Goal: Task Accomplishment & Management: Use online tool/utility

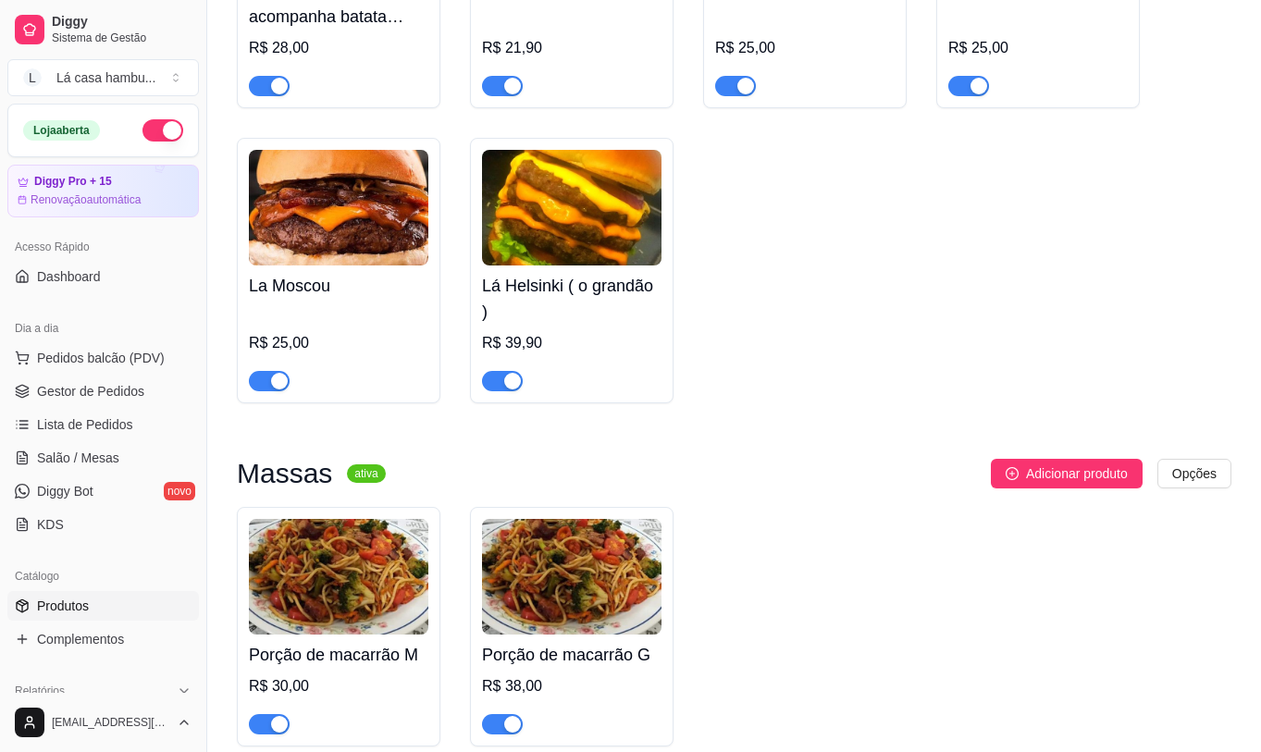
scroll to position [5000, 0]
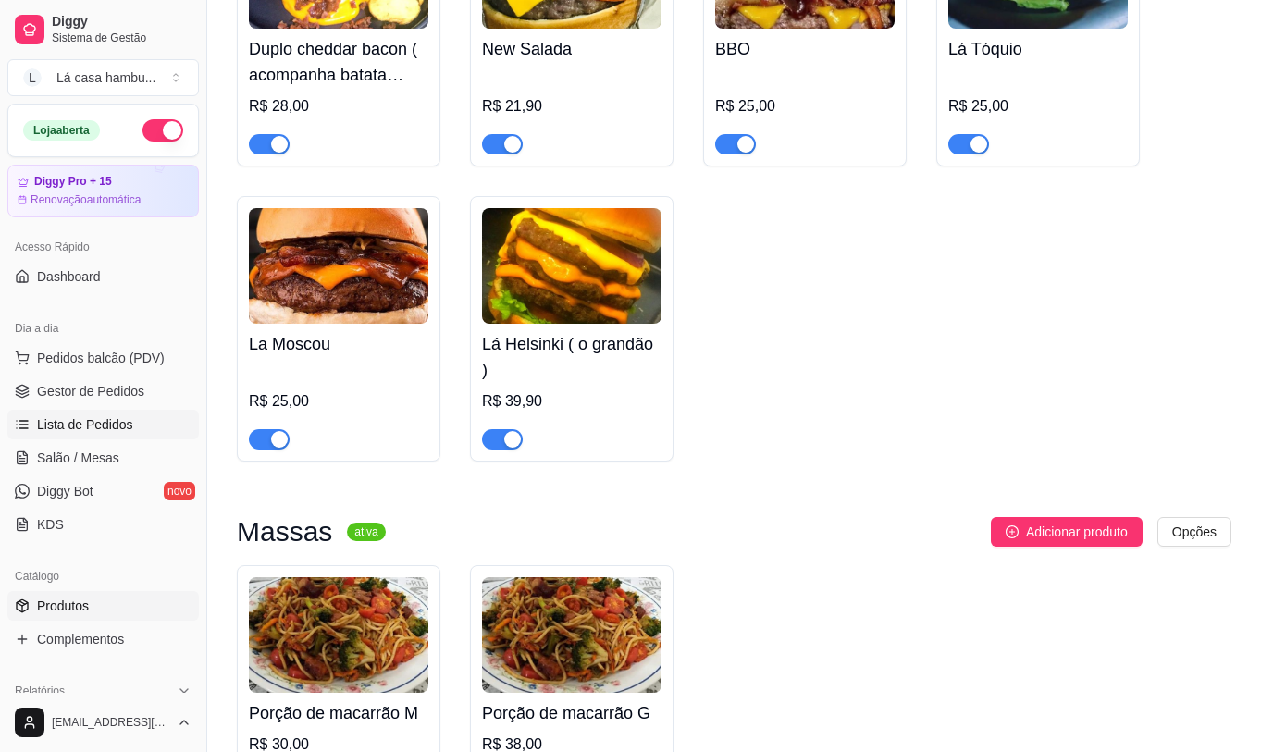
click at [88, 426] on span "Lista de Pedidos" at bounding box center [85, 424] width 96 height 19
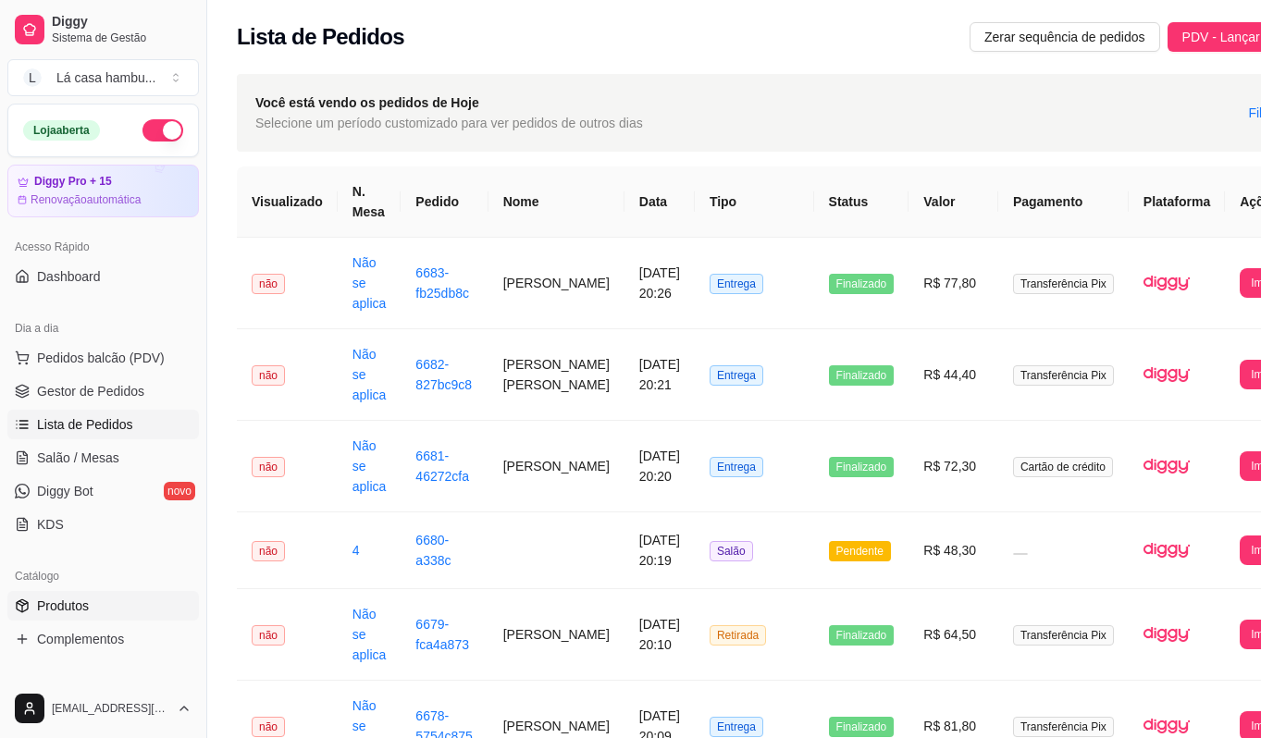
click at [81, 593] on link "Produtos" at bounding box center [103, 606] width 192 height 30
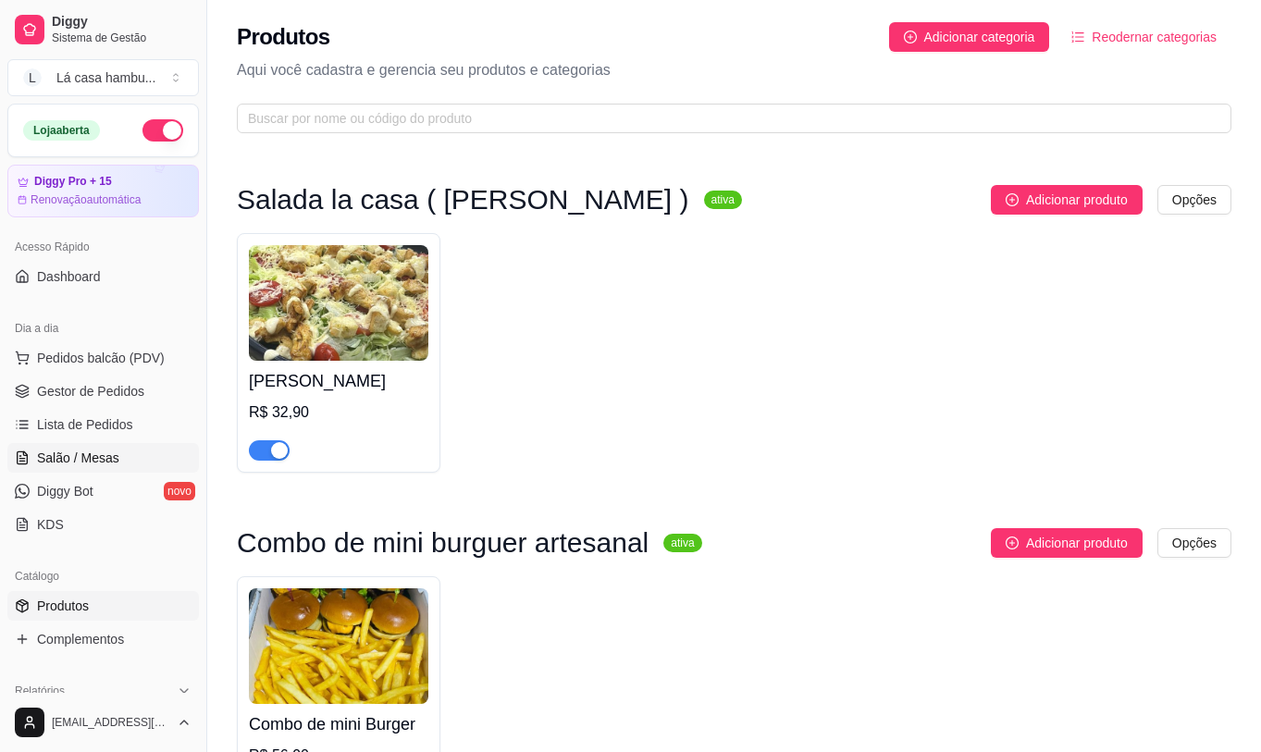
click at [93, 456] on span "Salão / Mesas" at bounding box center [78, 458] width 82 height 19
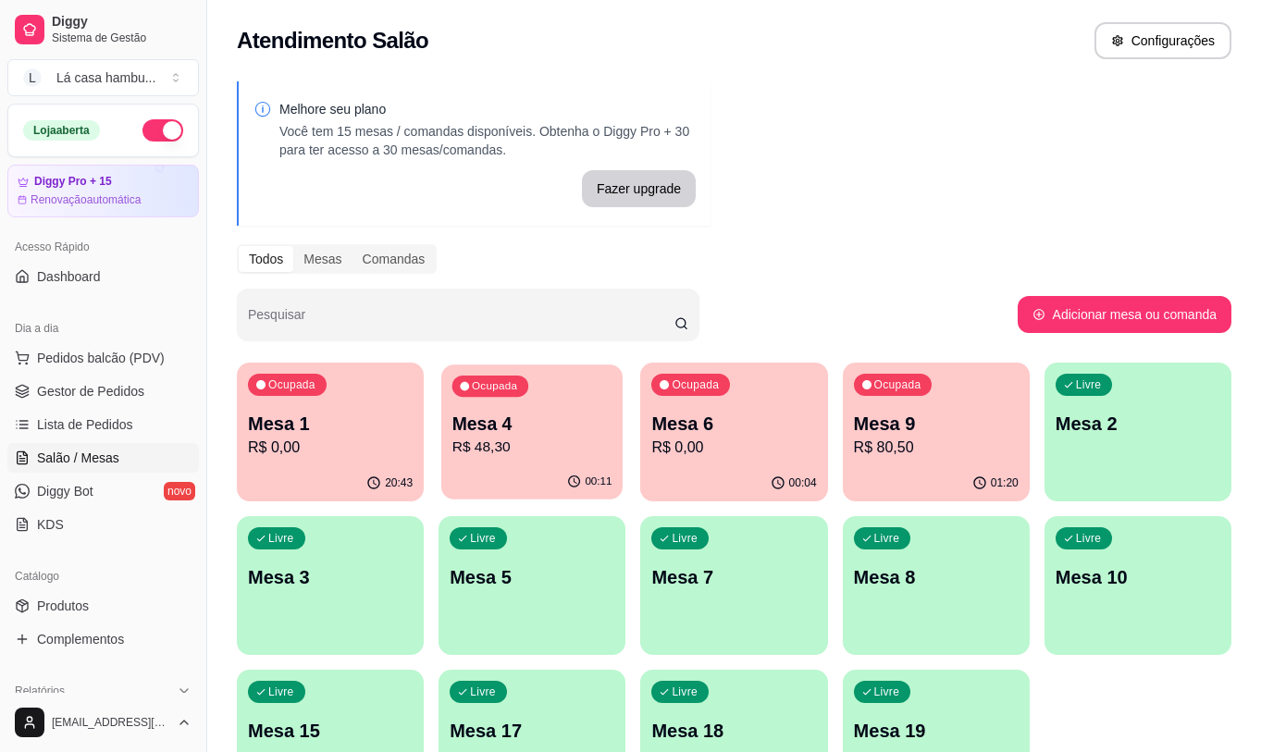
click at [474, 409] on div "Ocupada Mesa 4 R$ 48,30" at bounding box center [531, 415] width 181 height 100
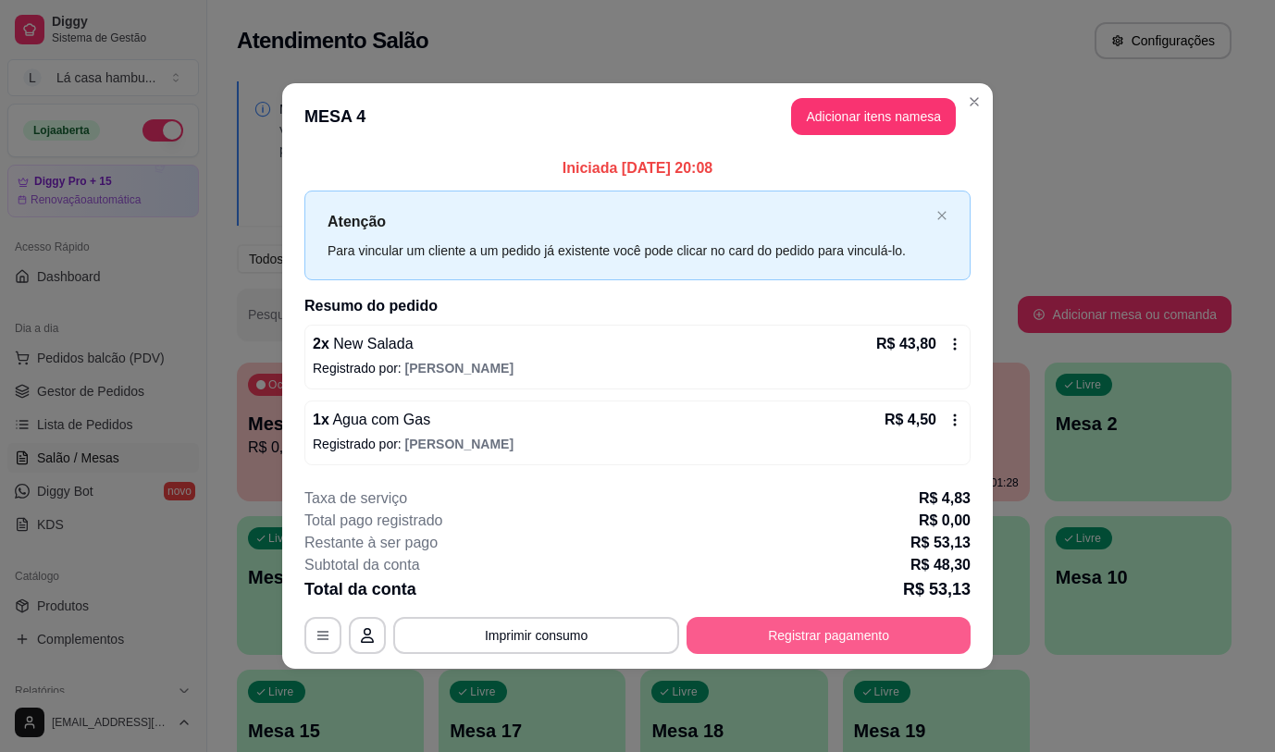
click at [743, 636] on button "Registrar pagamento" at bounding box center [829, 635] width 284 height 37
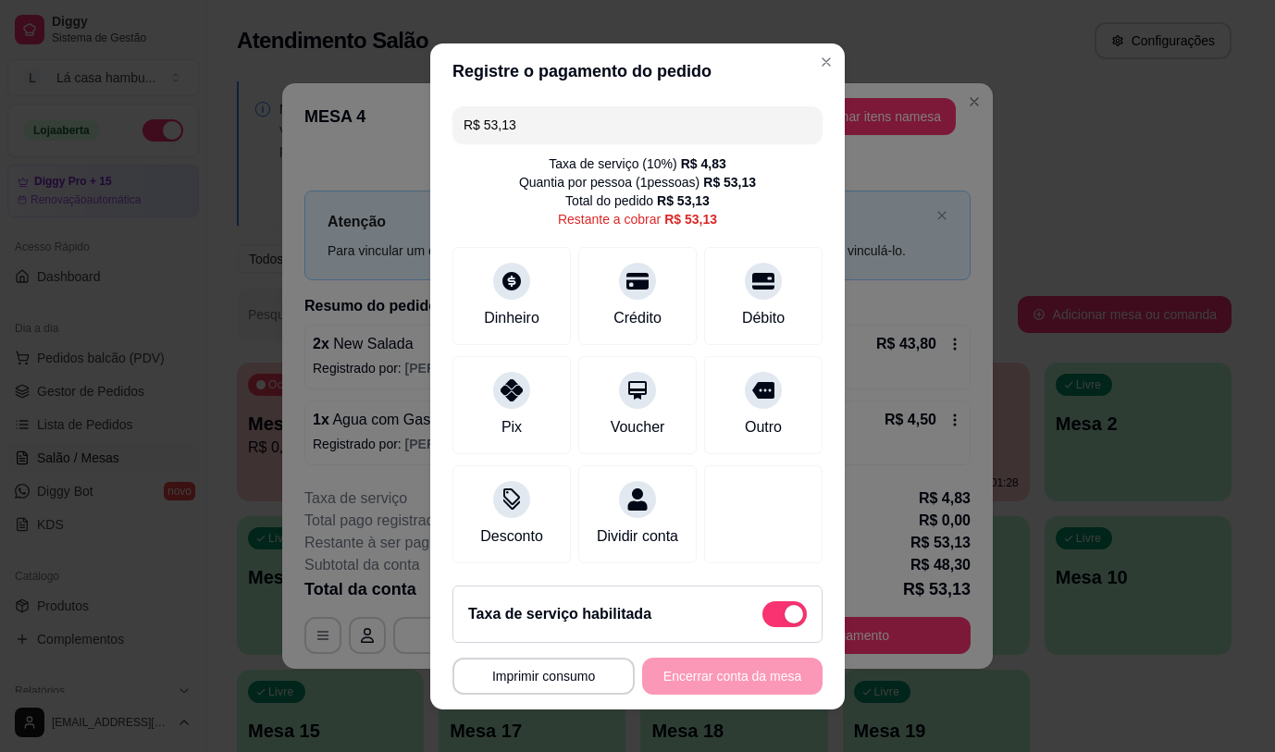
click at [785, 613] on span at bounding box center [794, 614] width 19 height 19
click at [767, 617] on input "checkbox" at bounding box center [767, 623] width 12 height 12
checkbox input "true"
type input "R$ 48,30"
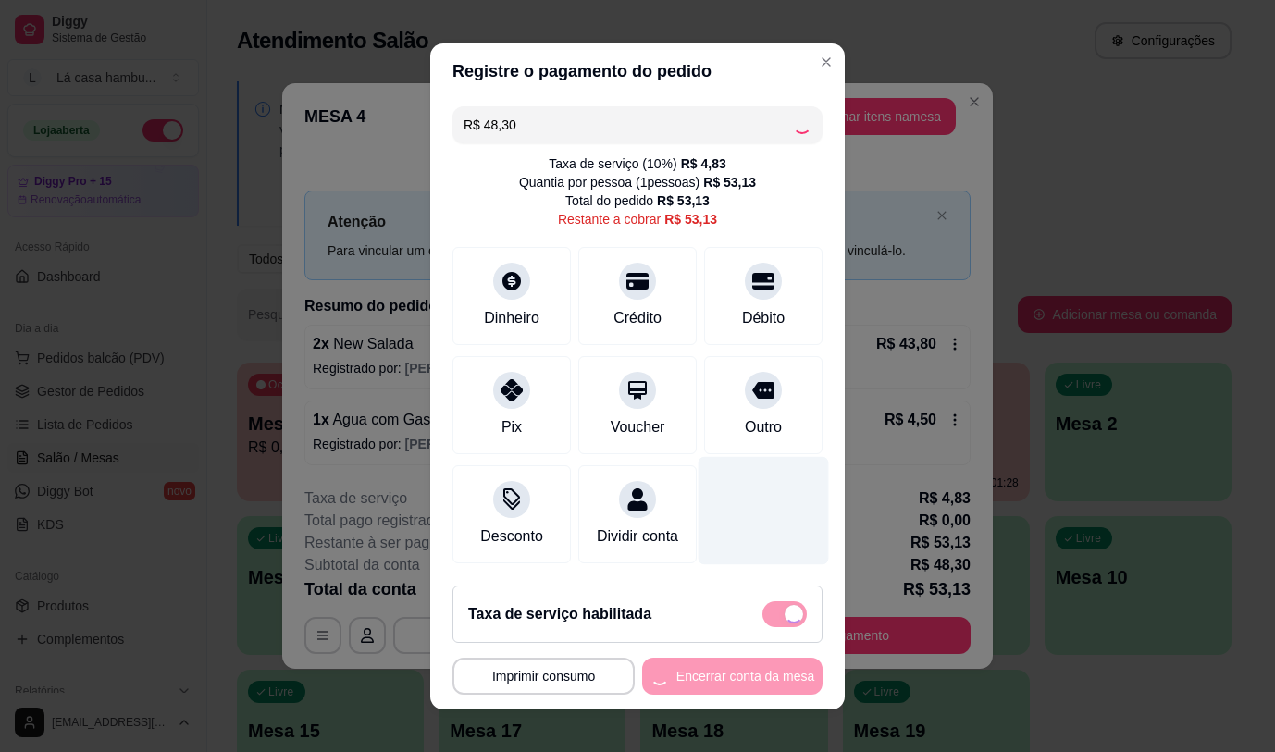
checkbox input "false"
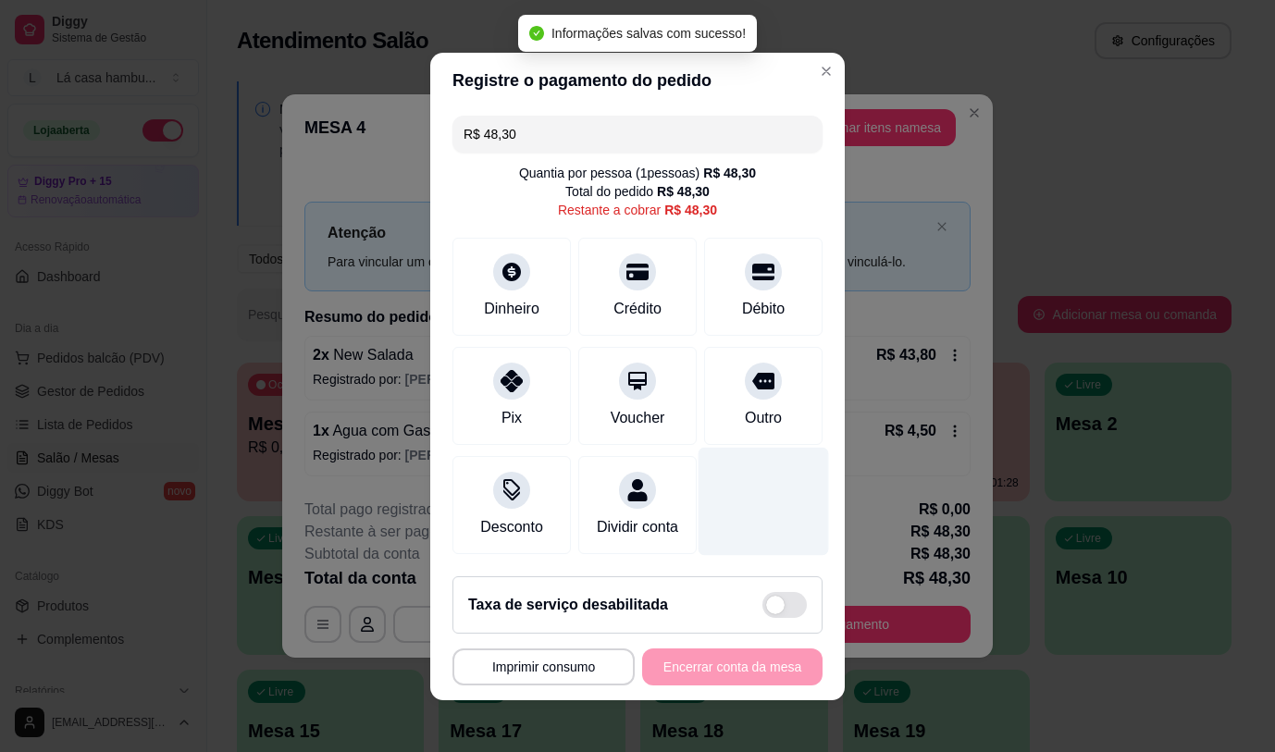
scroll to position [19, 0]
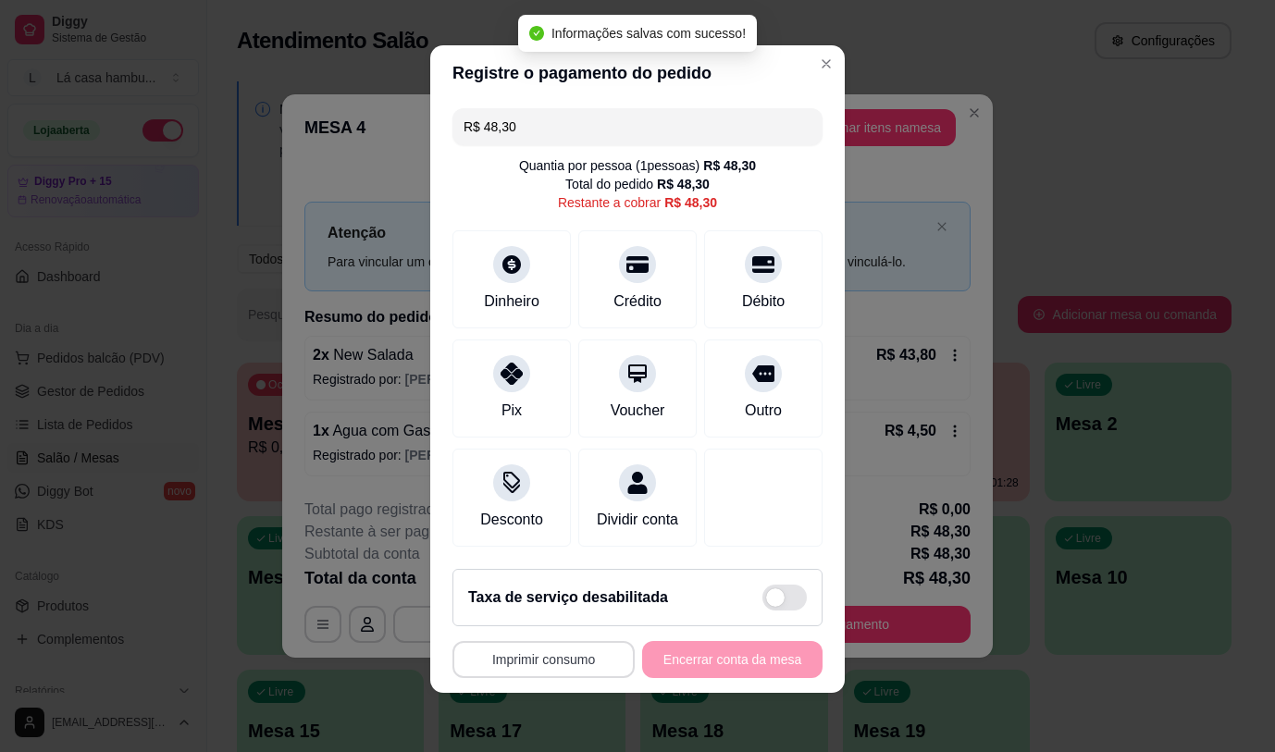
click at [535, 659] on button "Imprimir consumo" at bounding box center [543, 659] width 182 height 37
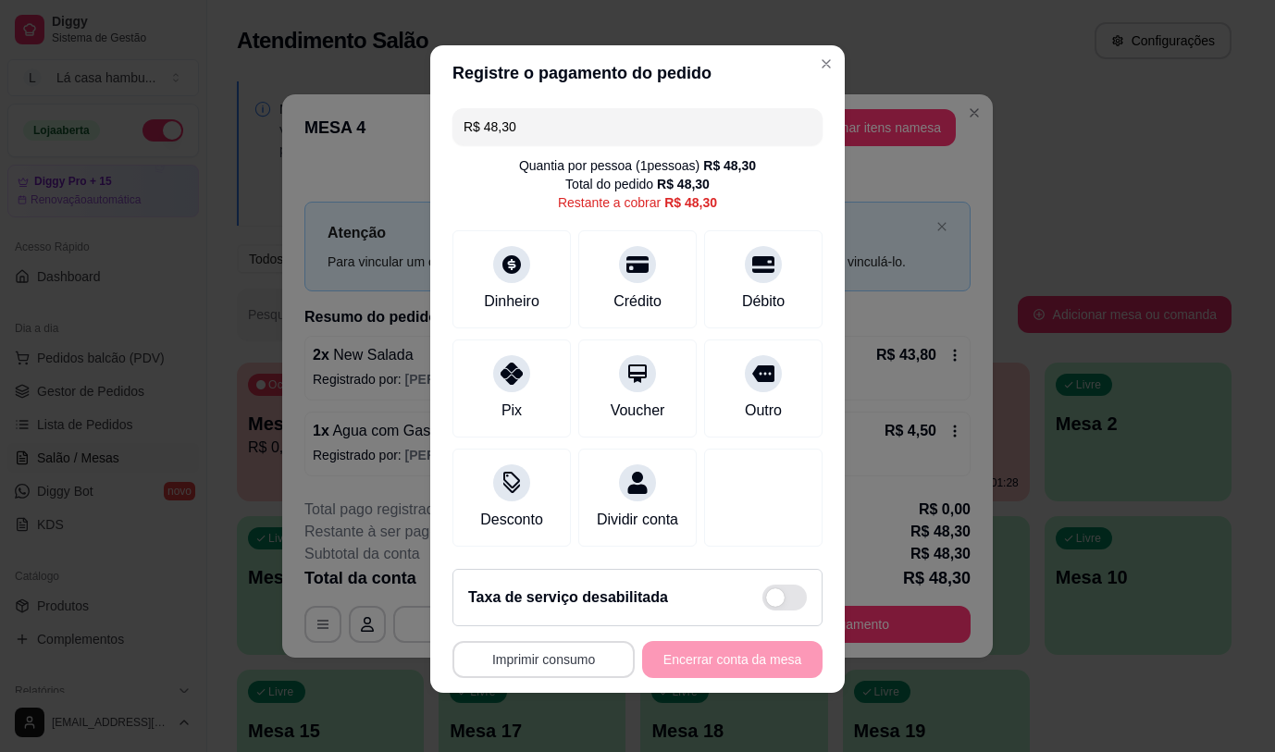
click at [560, 661] on button "Imprimir consumo" at bounding box center [543, 659] width 182 height 37
click at [547, 612] on button "IMPRESSORA" at bounding box center [539, 616] width 134 height 30
click at [749, 258] on div "Débito" at bounding box center [764, 275] width 130 height 108
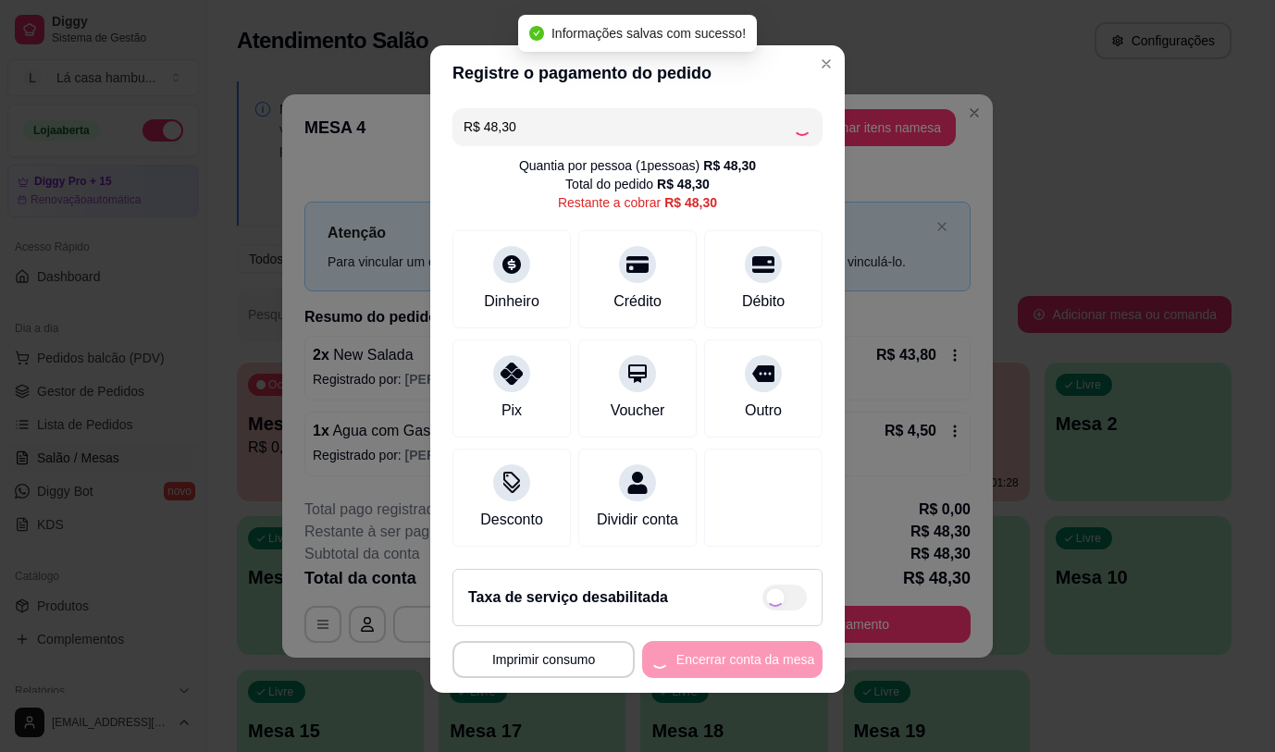
type input "R$ 0,00"
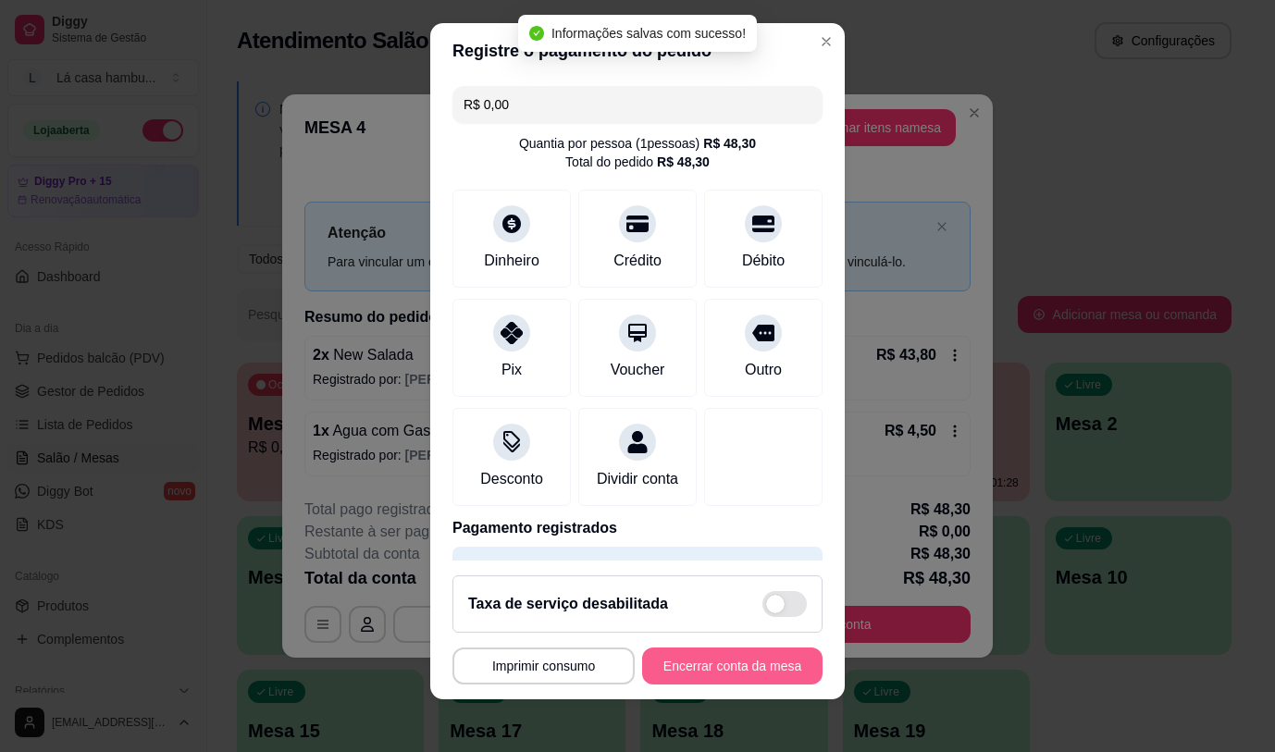
click at [713, 664] on button "Encerrar conta da mesa" at bounding box center [732, 666] width 180 height 37
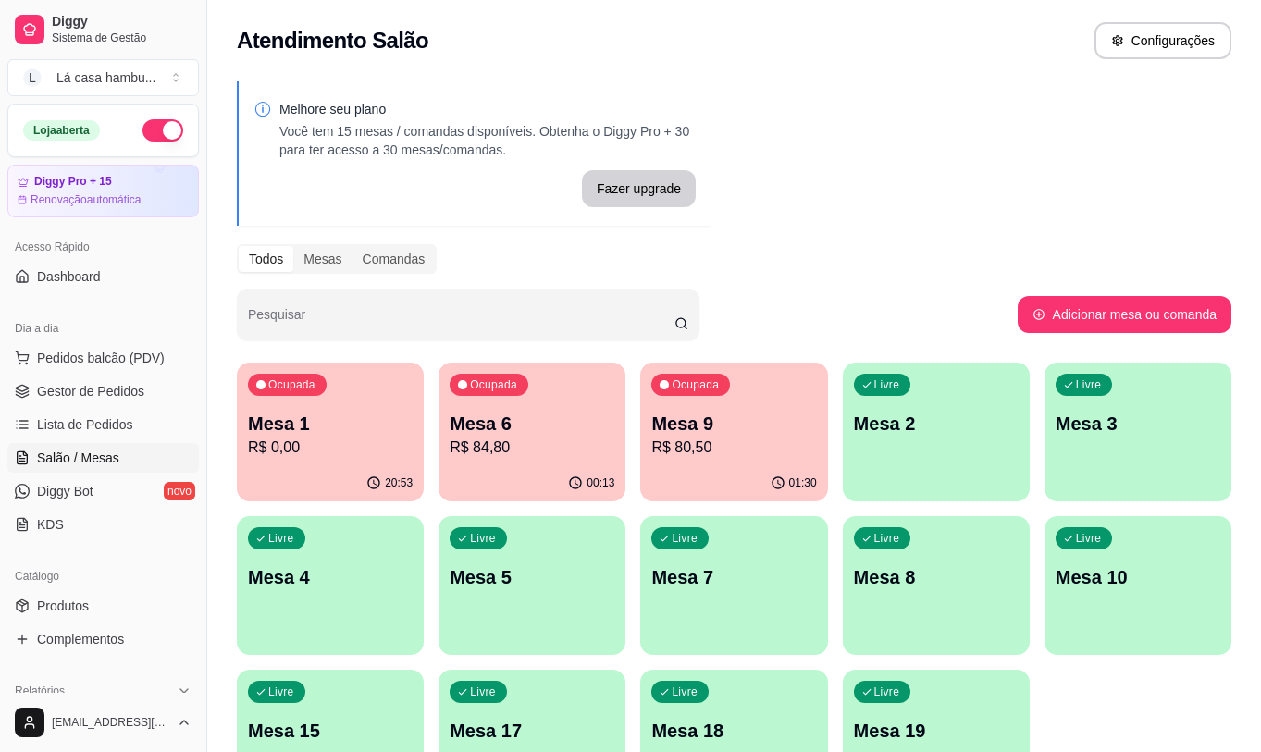
click at [790, 413] on p "Mesa 9" at bounding box center [733, 424] width 165 height 26
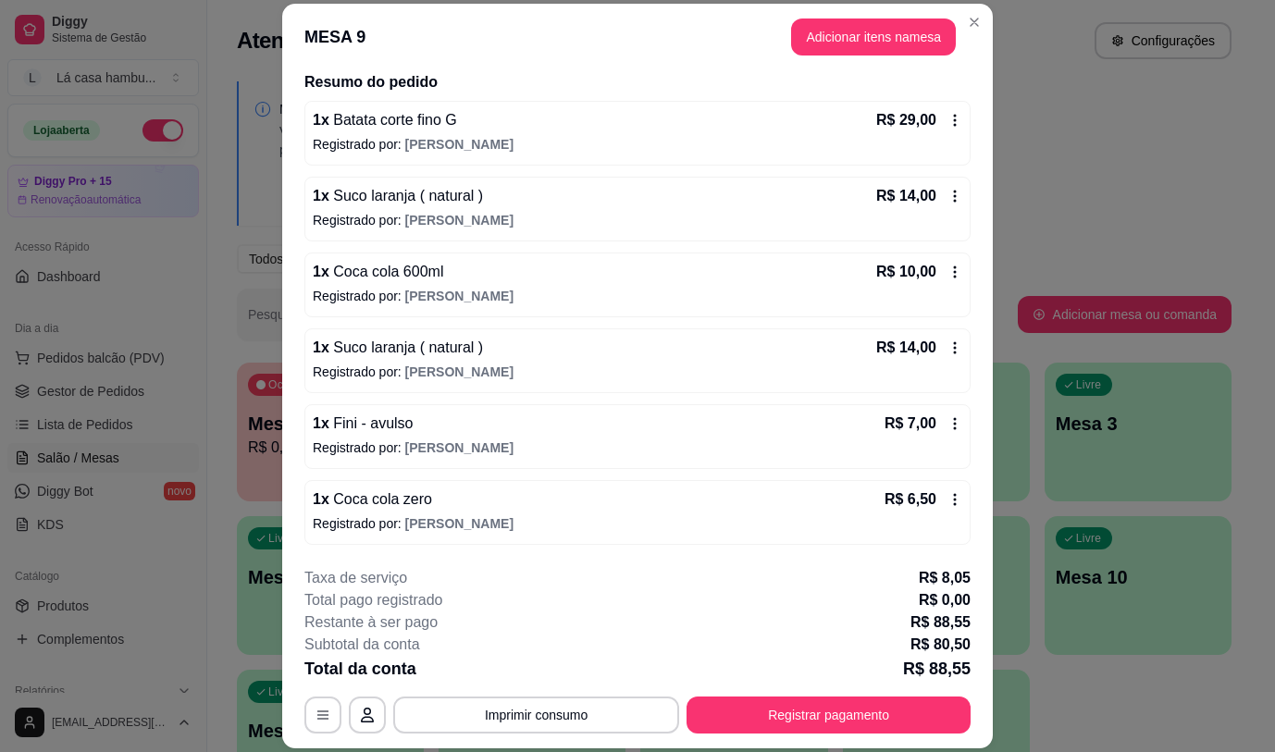
scroll to position [52, 0]
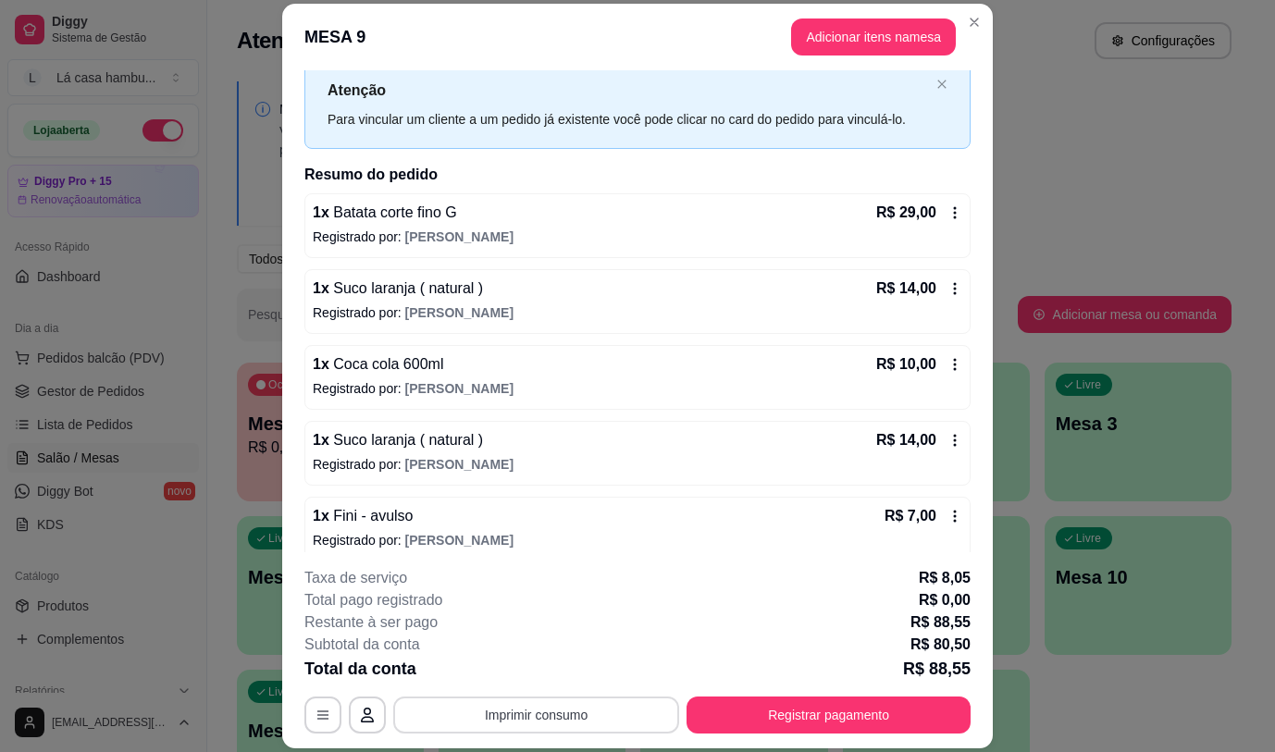
click at [558, 718] on button "Imprimir consumo" at bounding box center [536, 715] width 286 height 37
click at [563, 671] on button "IMPRESSORA" at bounding box center [535, 672] width 130 height 29
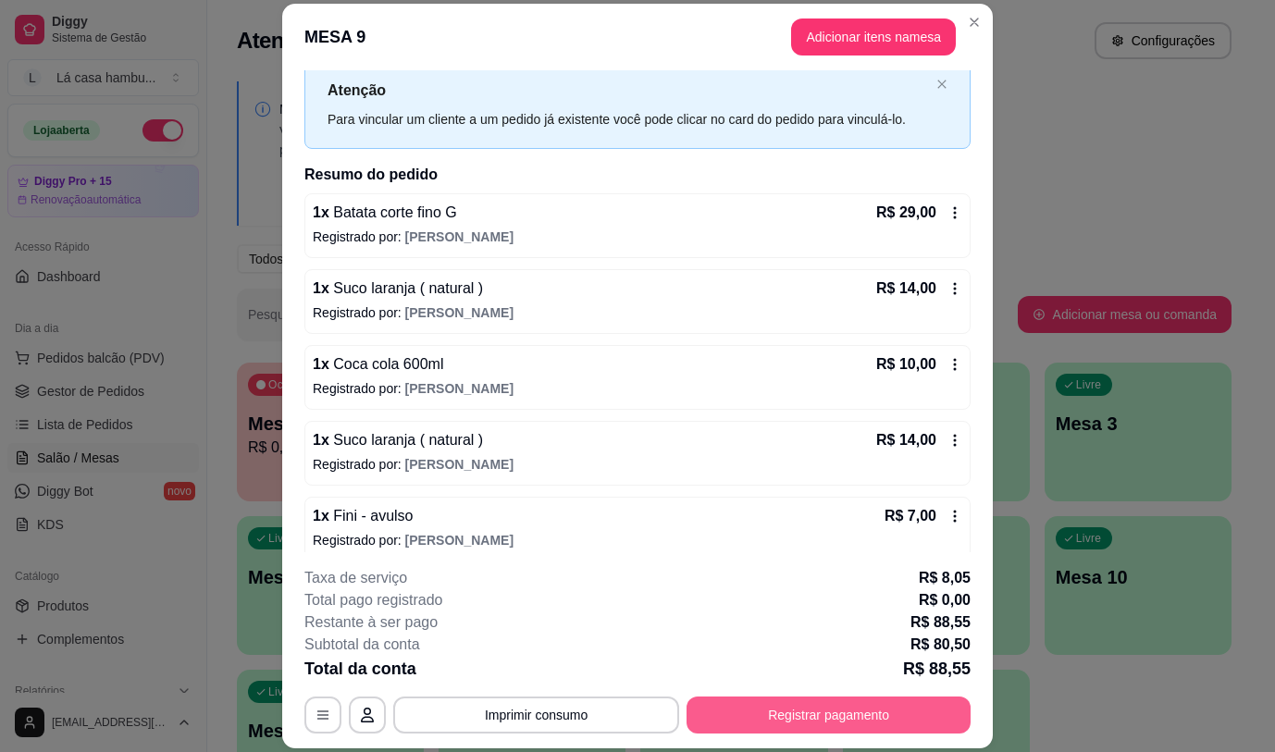
click at [714, 714] on button "Registrar pagamento" at bounding box center [829, 715] width 284 height 37
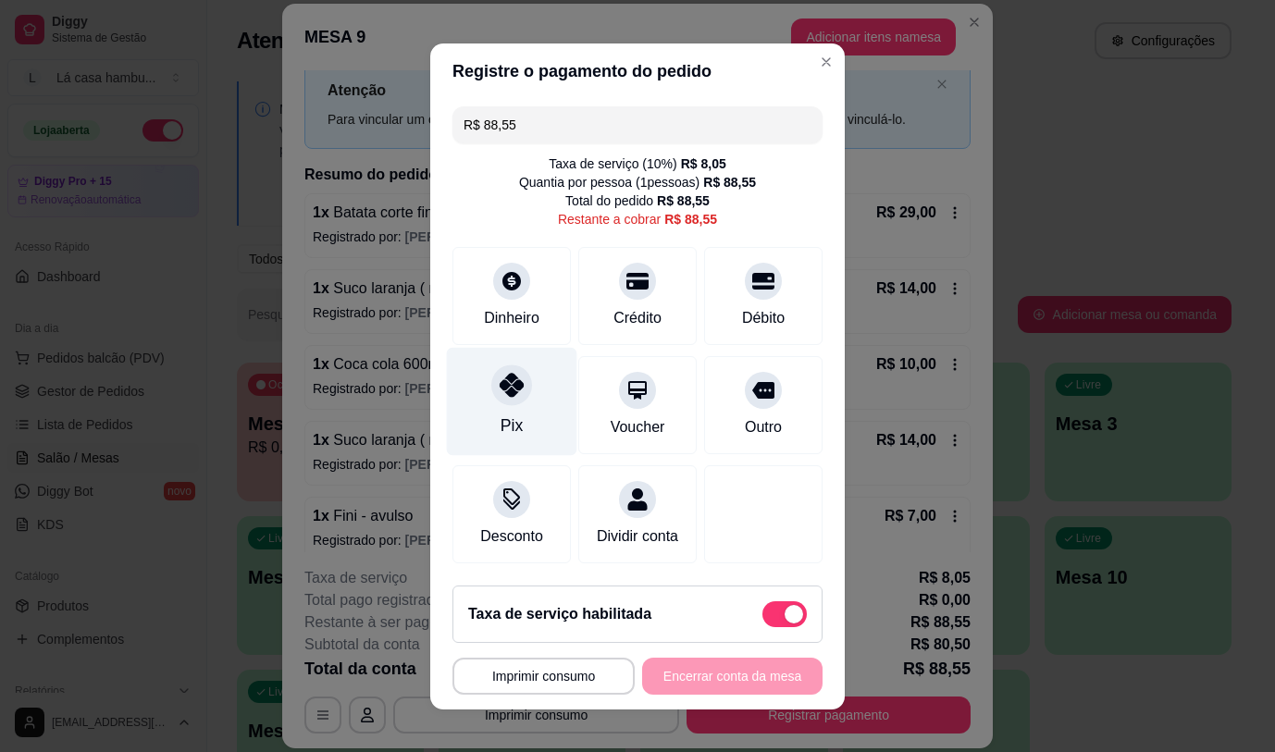
click at [503, 397] on div at bounding box center [511, 385] width 41 height 41
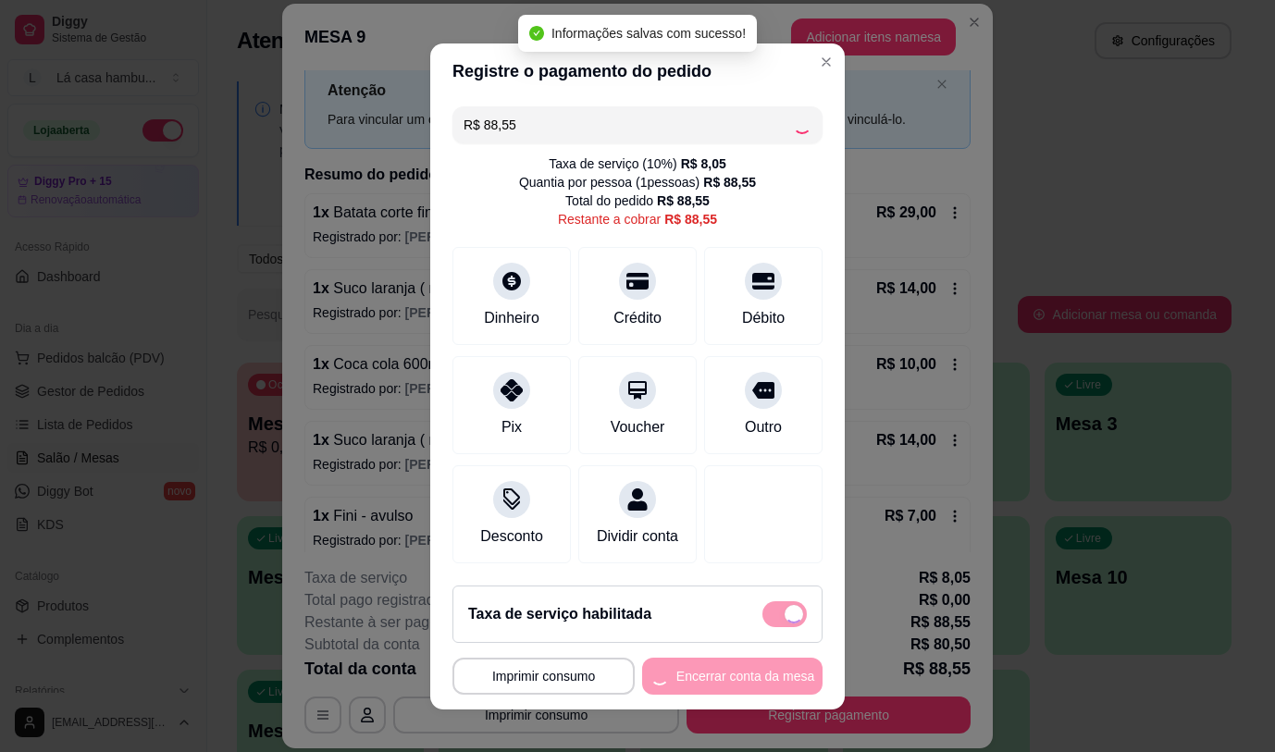
type input "R$ 0,00"
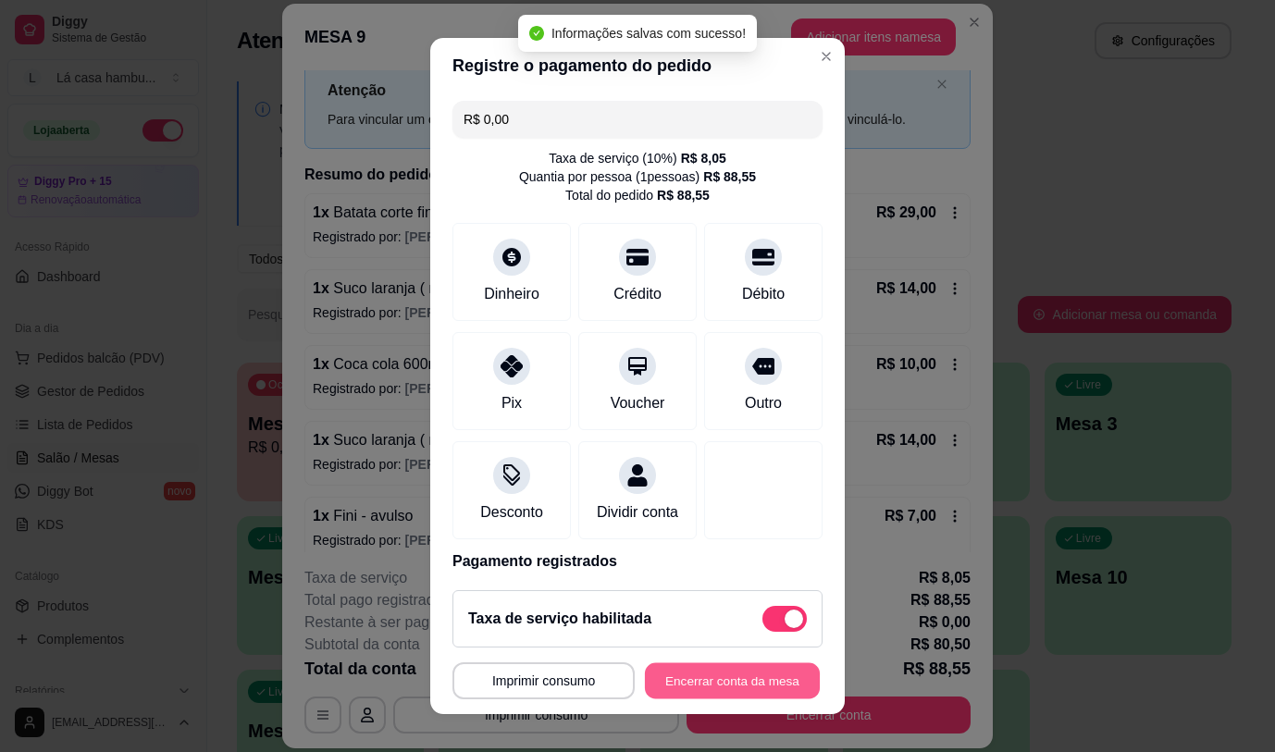
click at [694, 667] on button "Encerrar conta da mesa" at bounding box center [732, 681] width 175 height 36
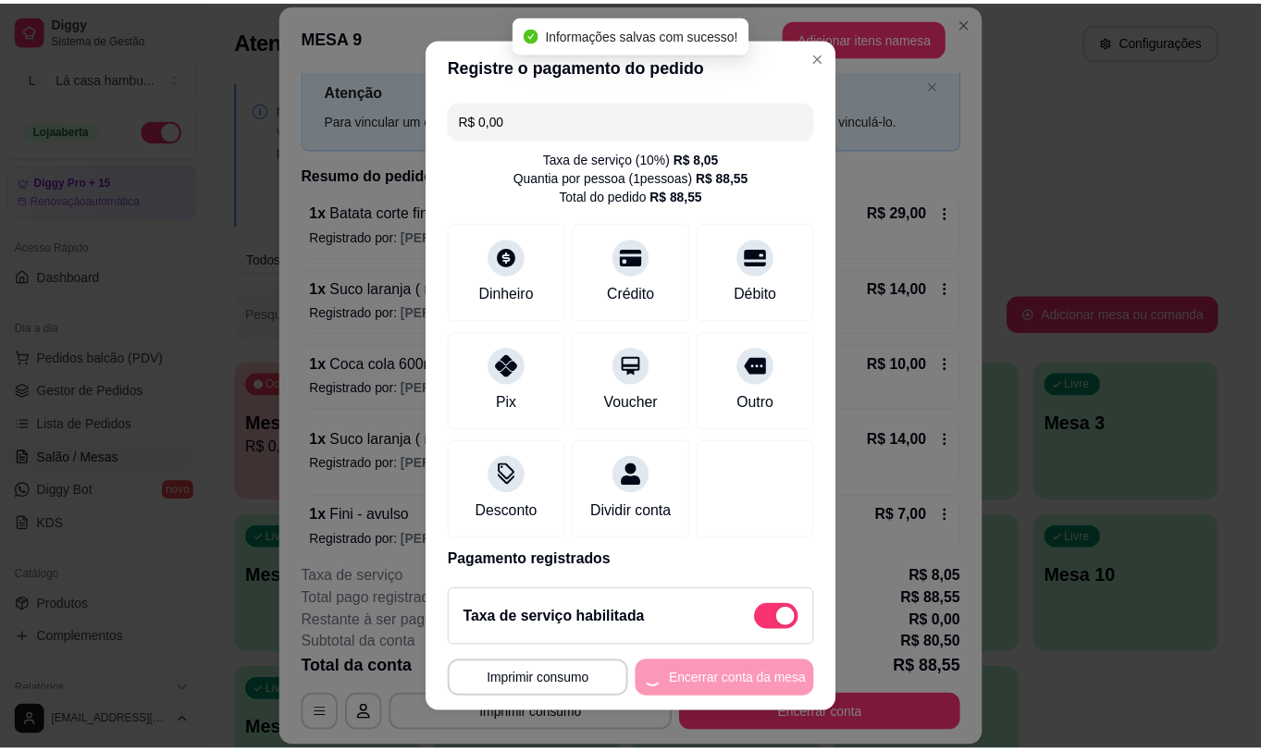
scroll to position [0, 0]
